Goal: Information Seeking & Learning: Learn about a topic

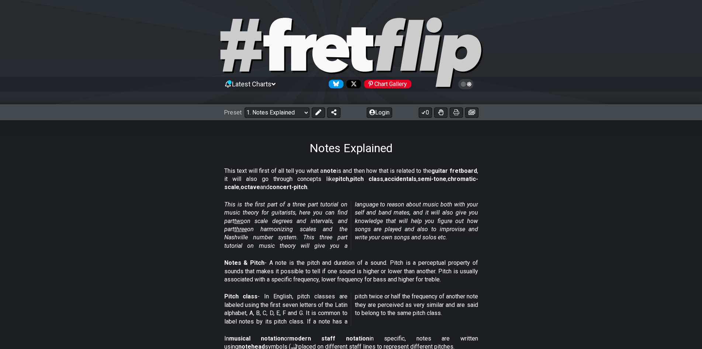
click at [271, 86] on span "Latest Charts" at bounding box center [251, 84] width 39 height 8
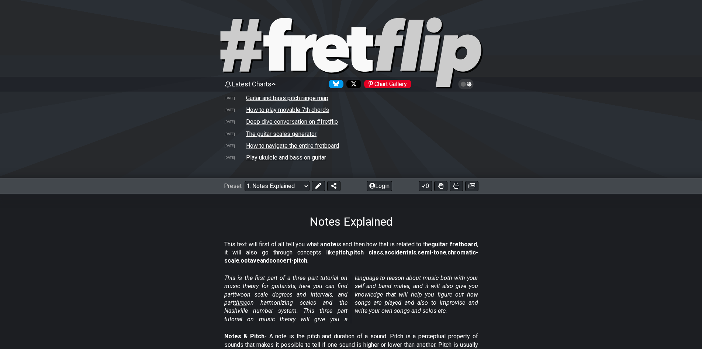
click at [271, 83] on span "Latest Charts" at bounding box center [251, 84] width 39 height 8
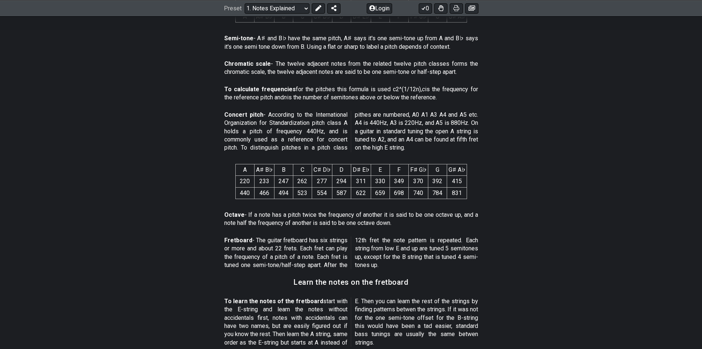
scroll to position [406, 0]
